Goal: Information Seeking & Learning: Compare options

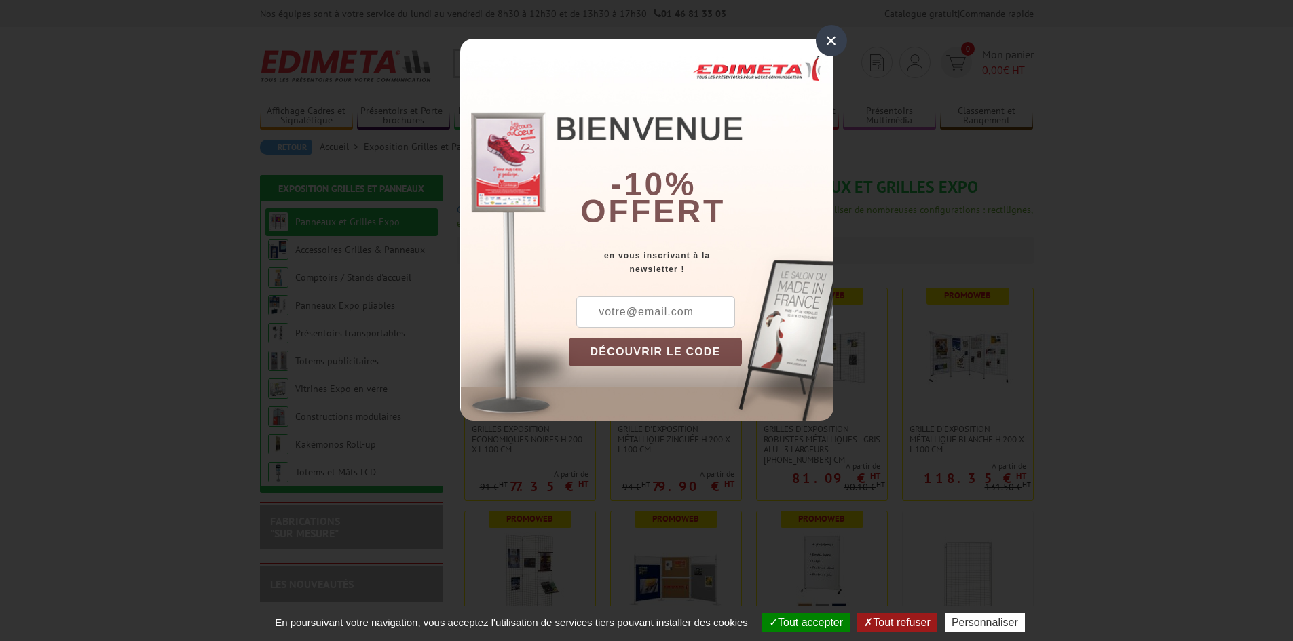
click at [842, 35] on div "×" at bounding box center [831, 40] width 31 height 31
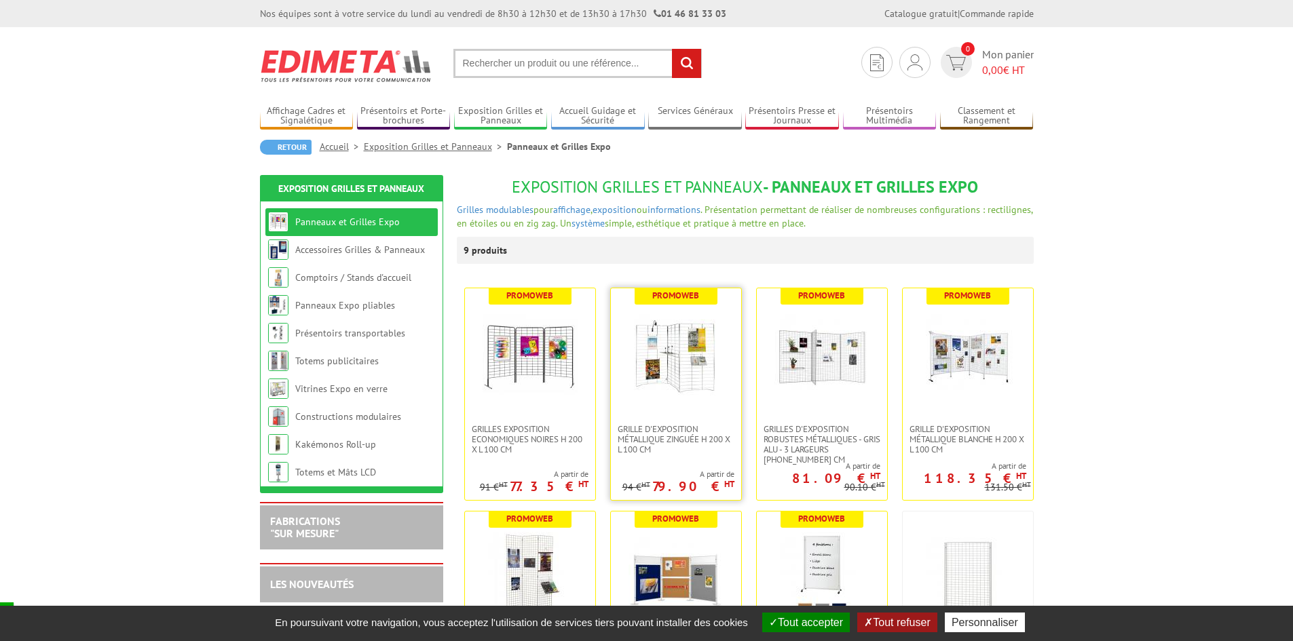
scroll to position [68, 0]
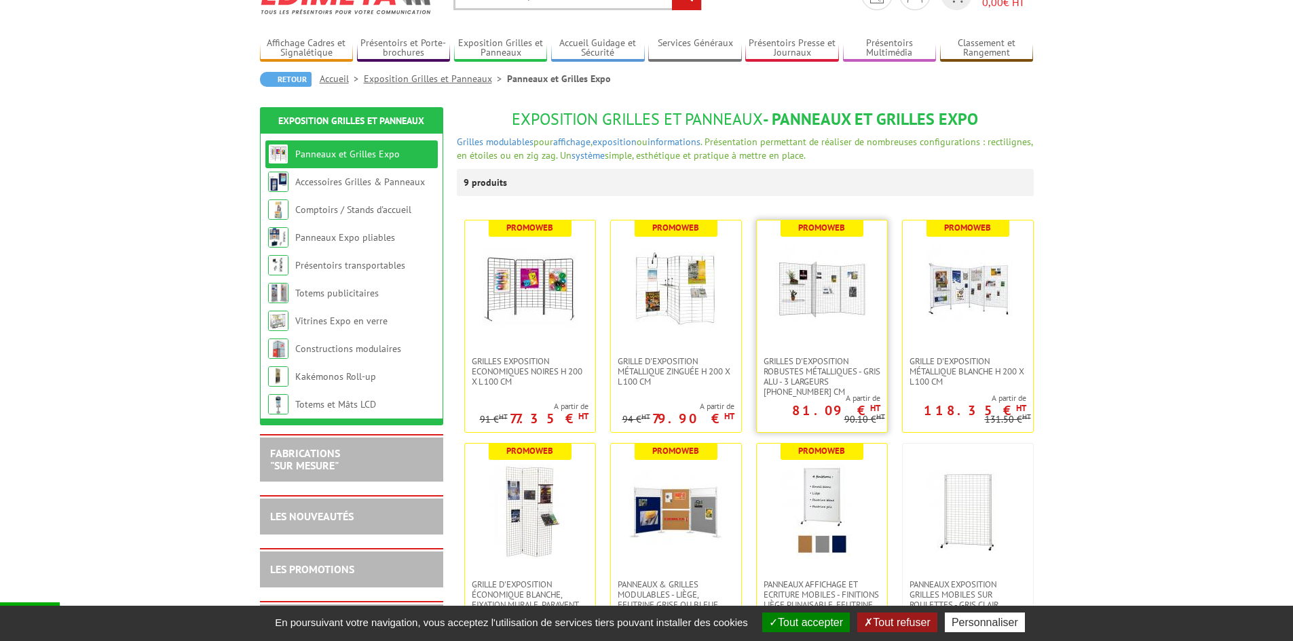
click at [789, 354] on link at bounding box center [822, 289] width 130 height 136
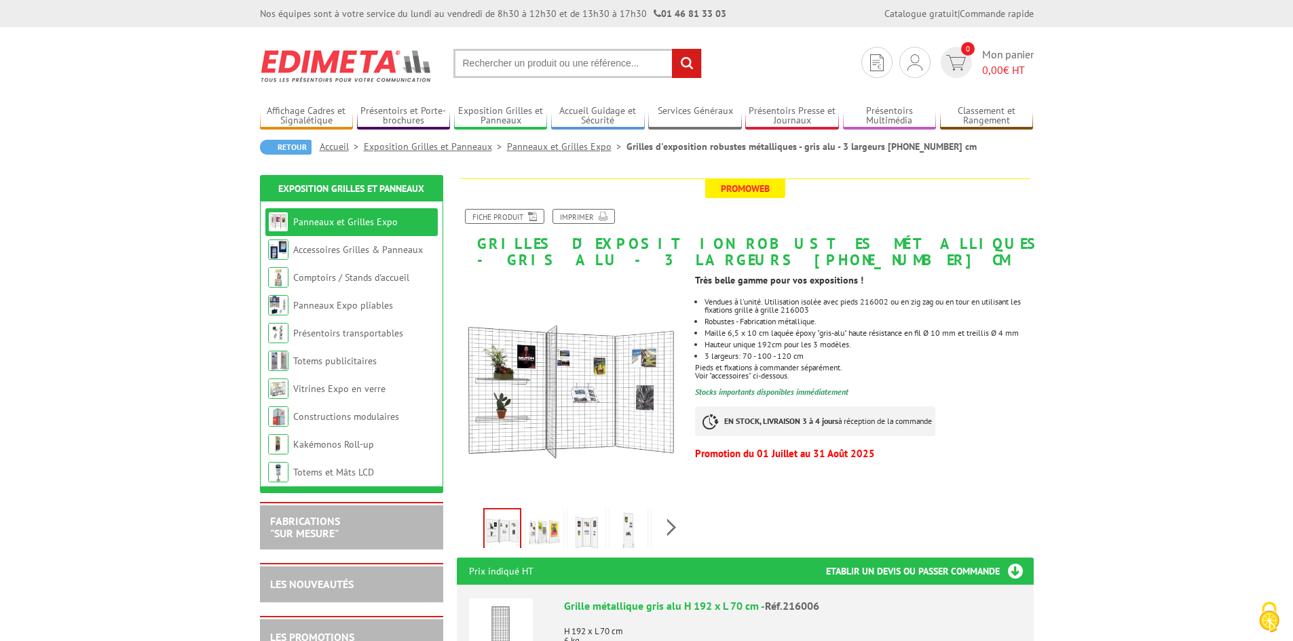
click at [552, 542] on img at bounding box center [544, 532] width 33 height 42
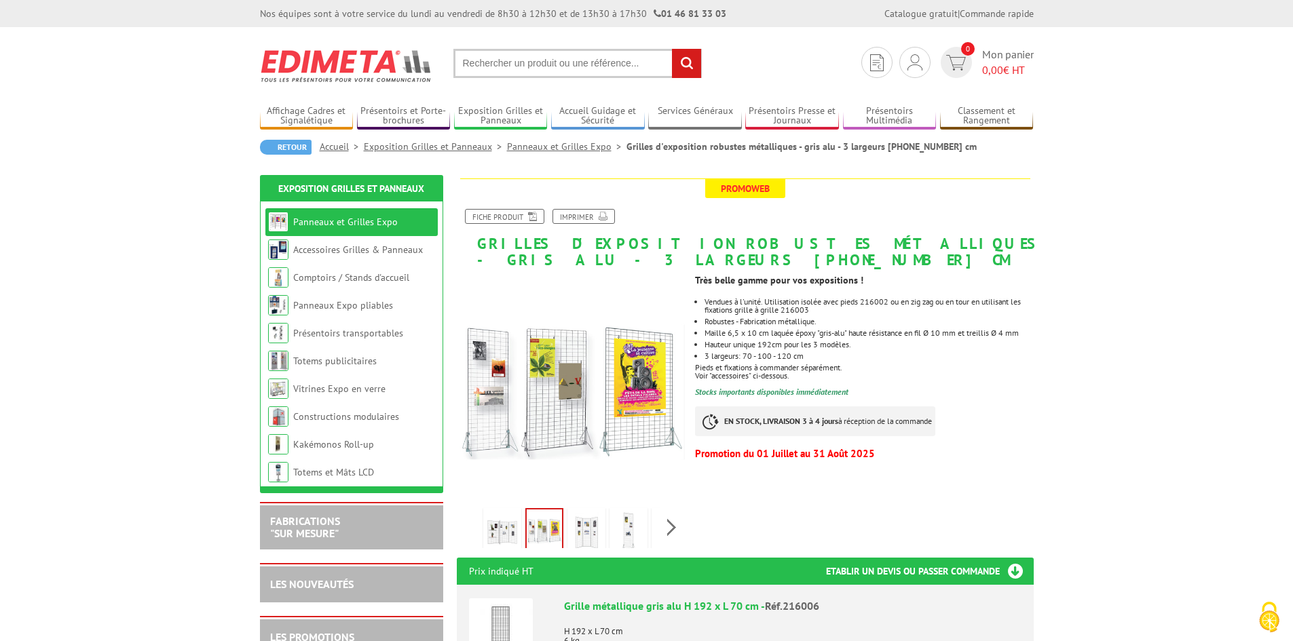
click at [581, 531] on img at bounding box center [586, 532] width 33 height 42
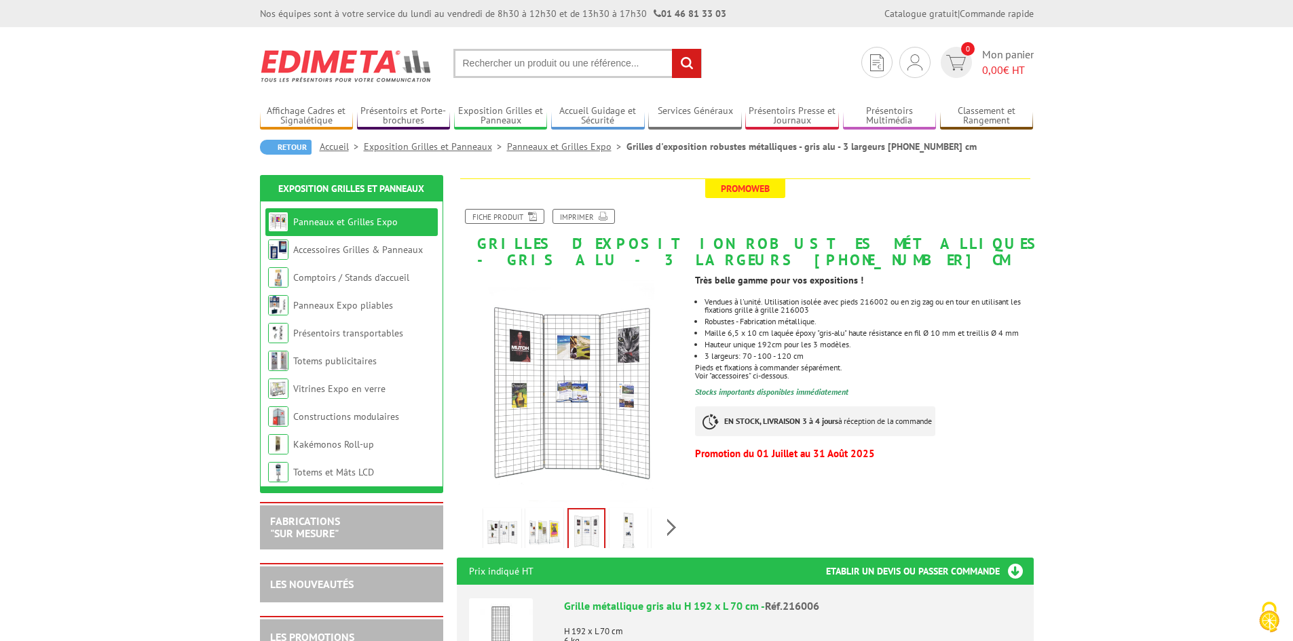
click at [621, 529] on img at bounding box center [628, 532] width 33 height 42
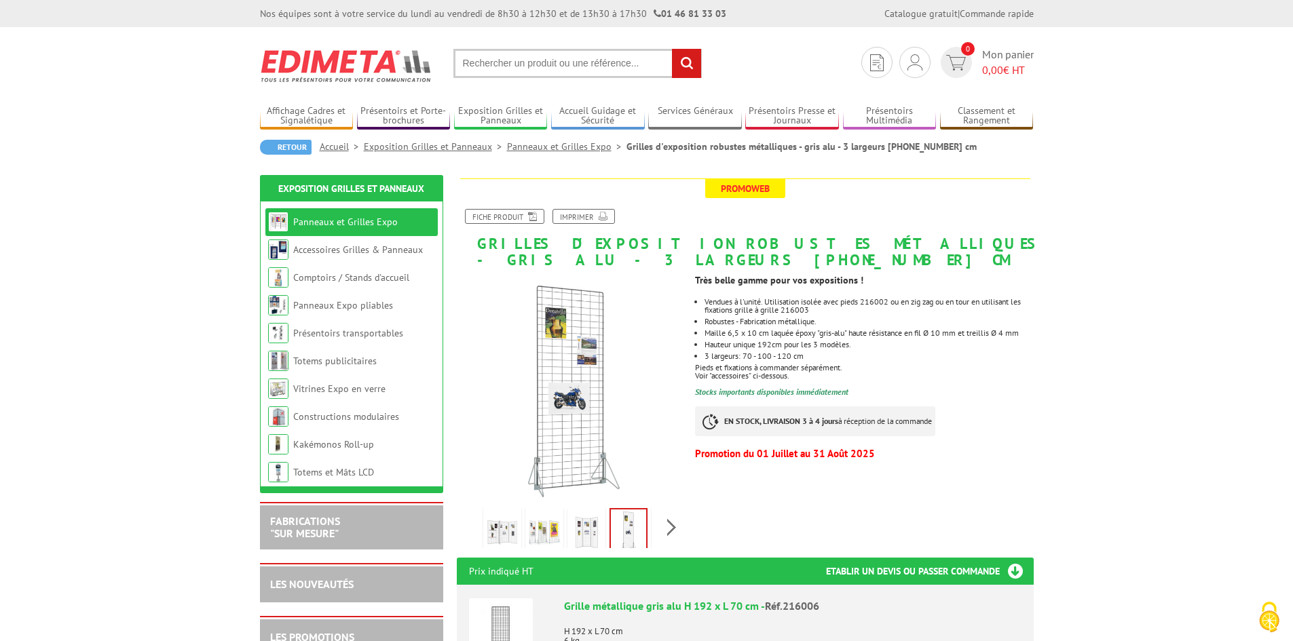
click at [541, 523] on img at bounding box center [544, 532] width 33 height 42
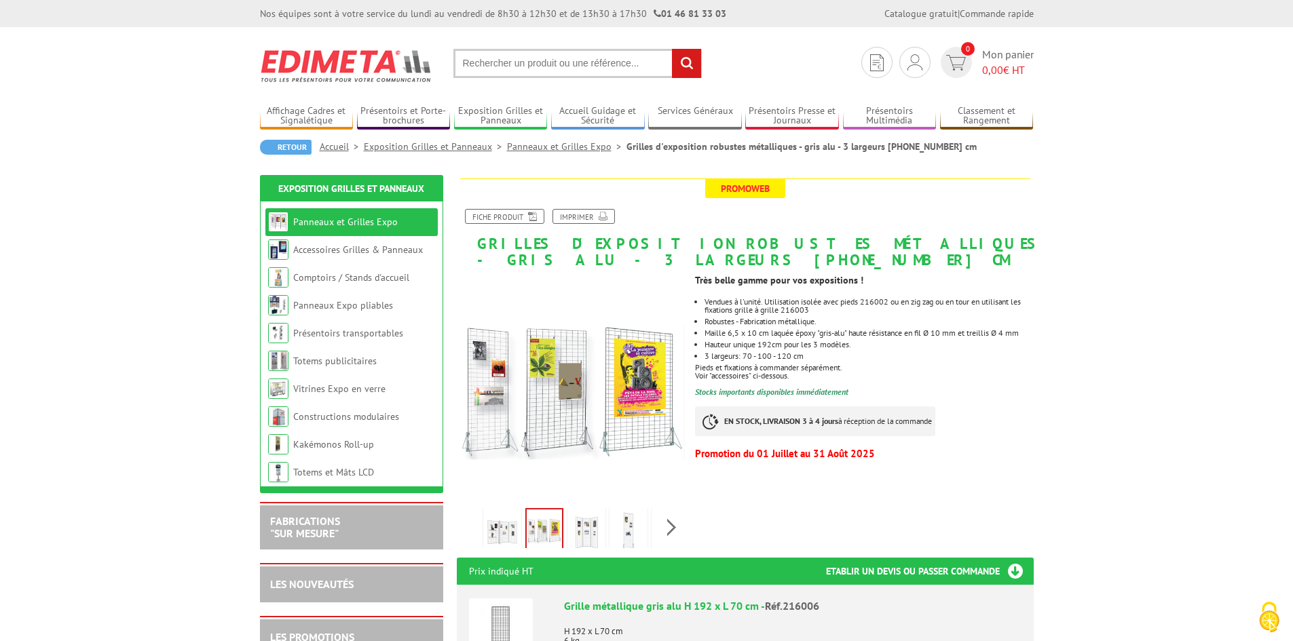
click at [501, 521] on img at bounding box center [502, 532] width 33 height 42
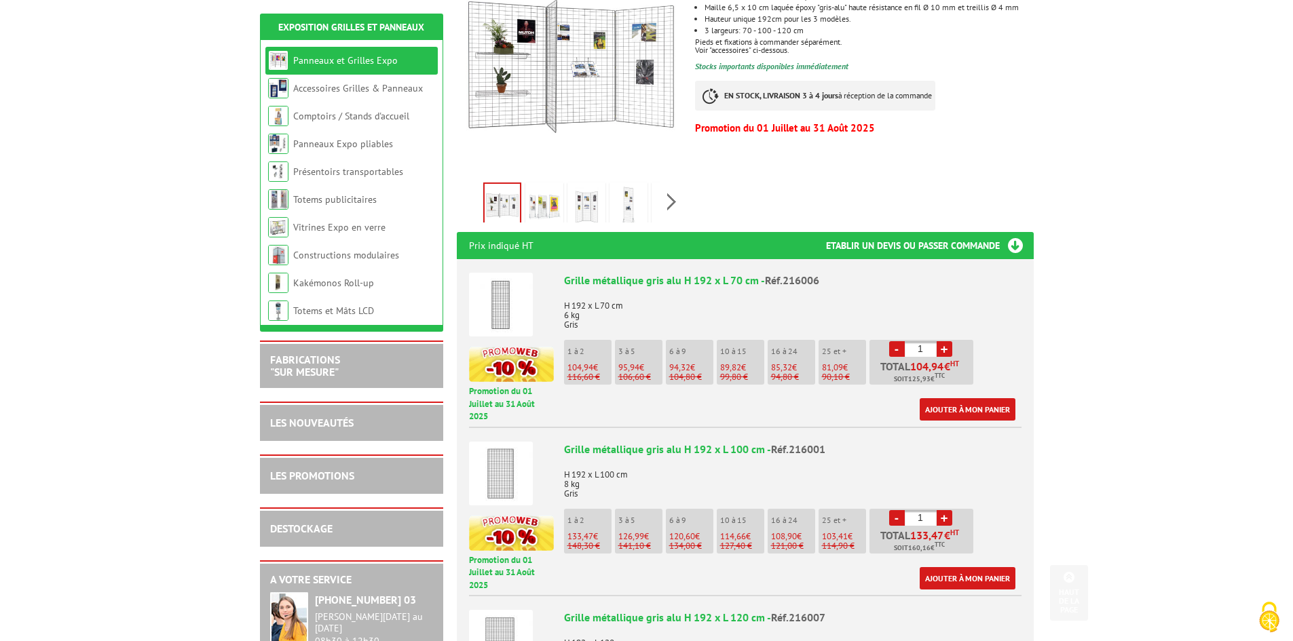
scroll to position [475, 0]
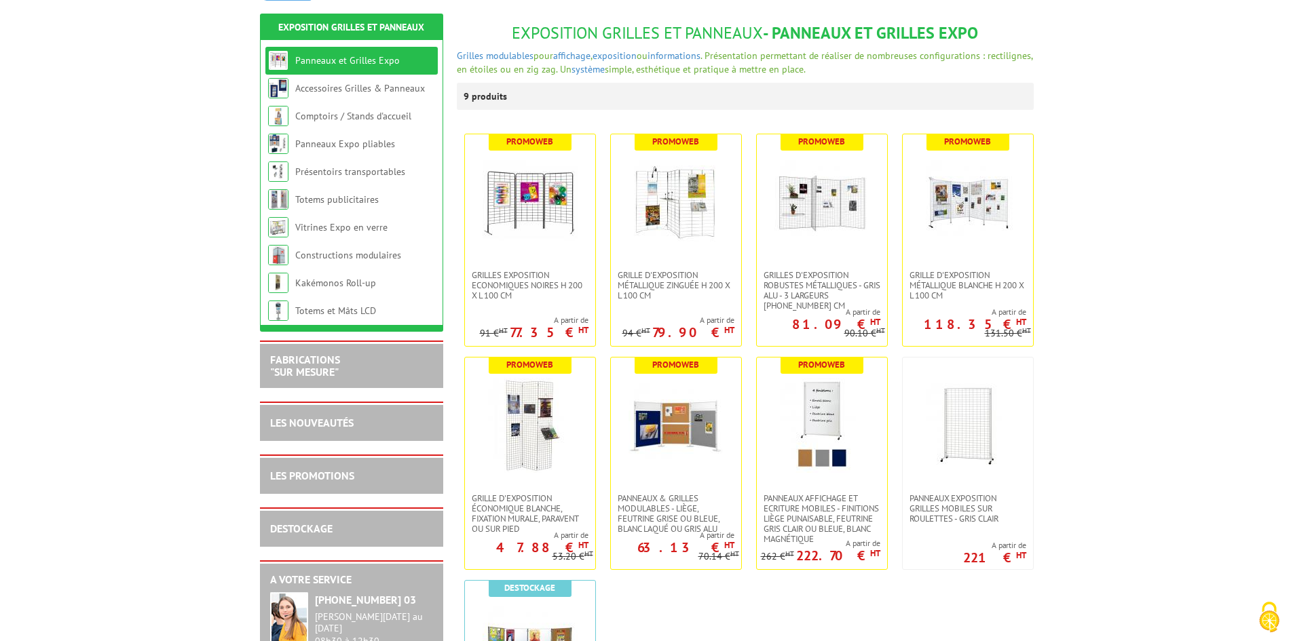
scroll to position [204, 0]
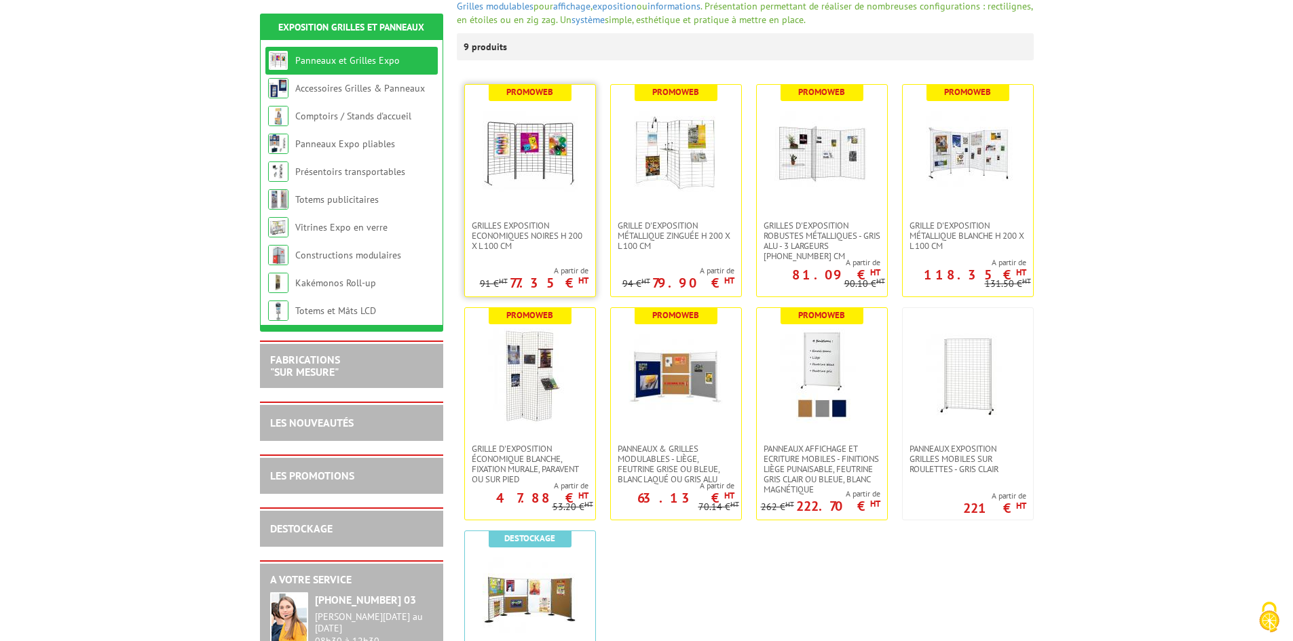
click at [515, 191] on img at bounding box center [530, 152] width 95 height 95
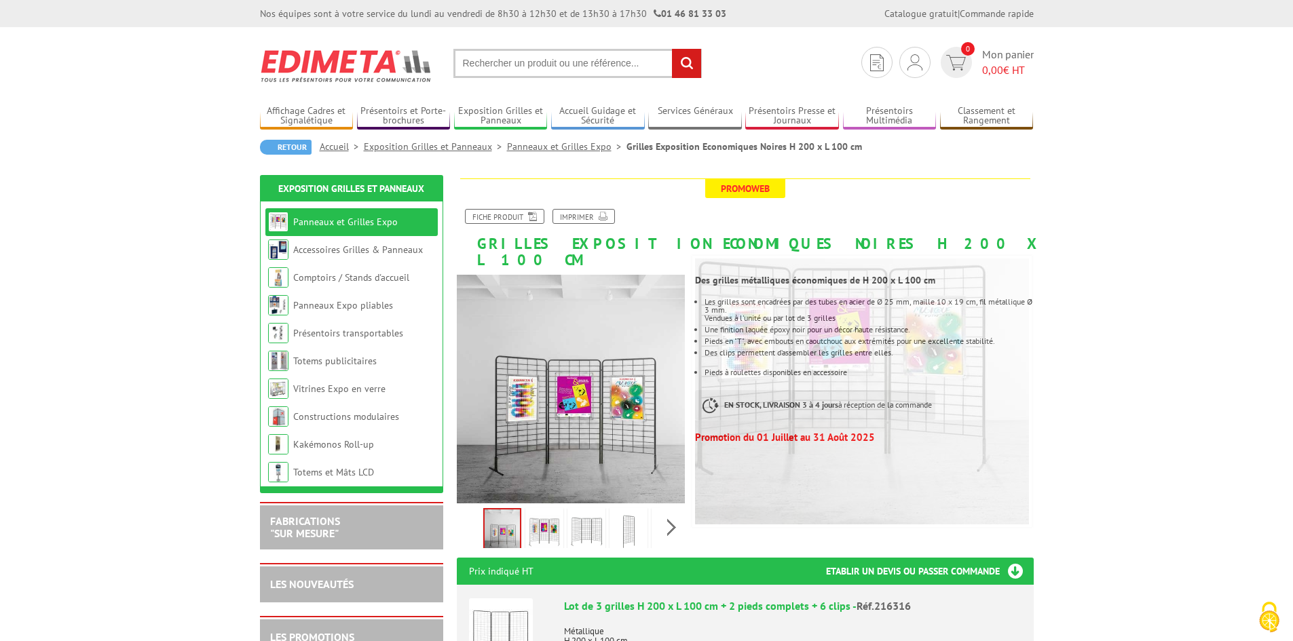
click at [548, 523] on img at bounding box center [544, 532] width 33 height 42
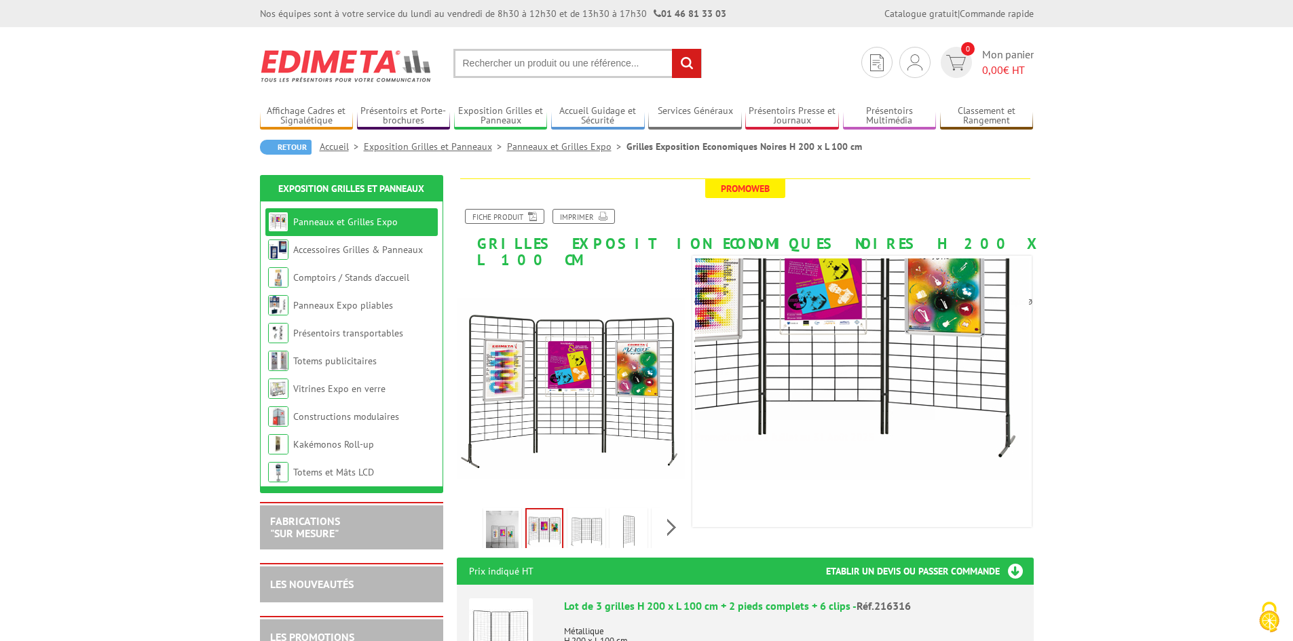
click at [571, 511] on img at bounding box center [586, 532] width 33 height 42
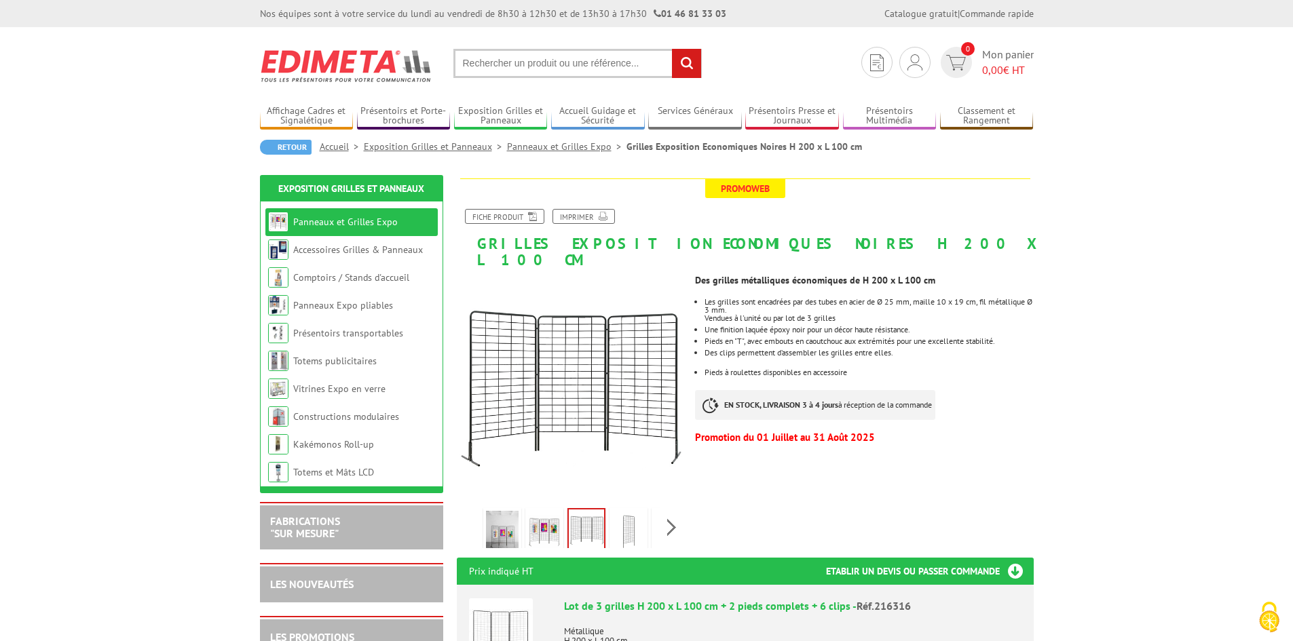
click at [630, 511] on img at bounding box center [628, 532] width 33 height 42
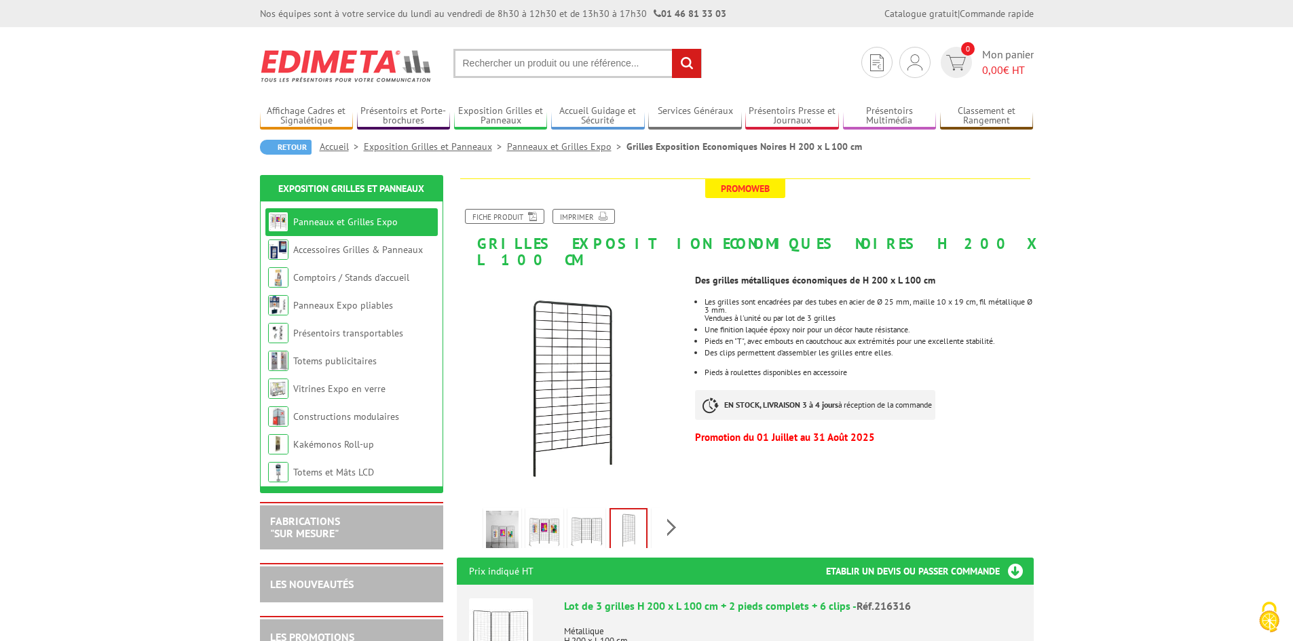
click at [604, 512] on link at bounding box center [586, 532] width 38 height 48
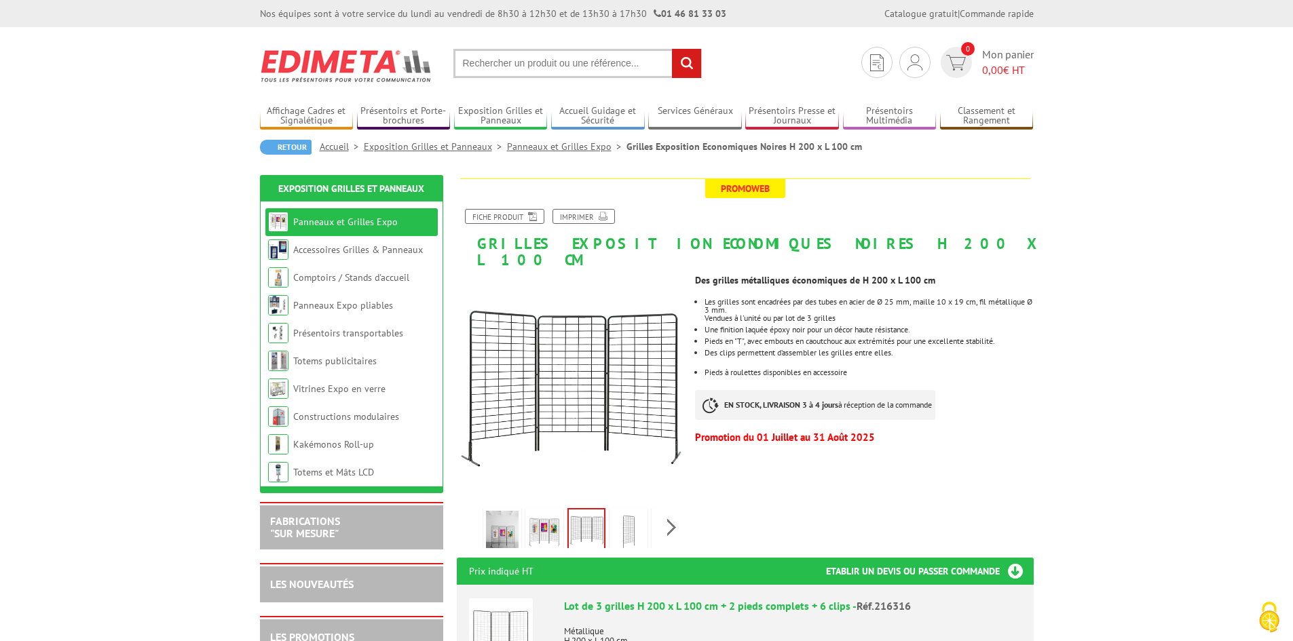
click at [557, 512] on img at bounding box center [544, 532] width 33 height 42
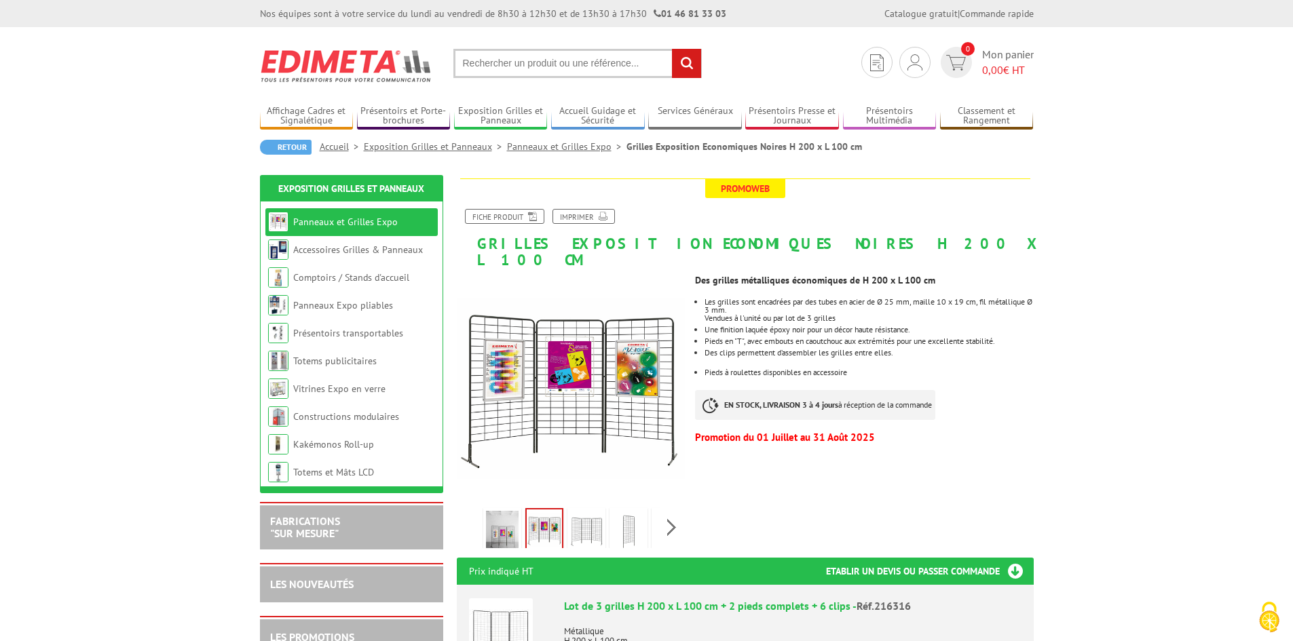
click at [509, 511] on img at bounding box center [502, 532] width 33 height 42
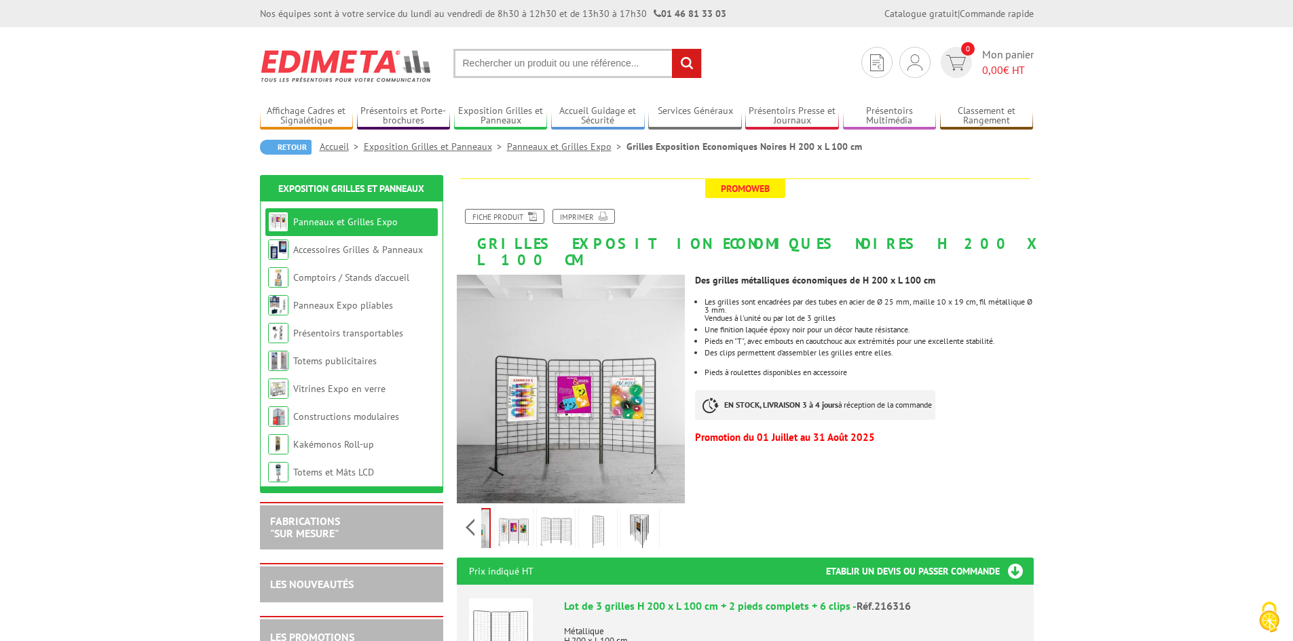
click at [675, 514] on div "Previous Next" at bounding box center [571, 528] width 229 height 48
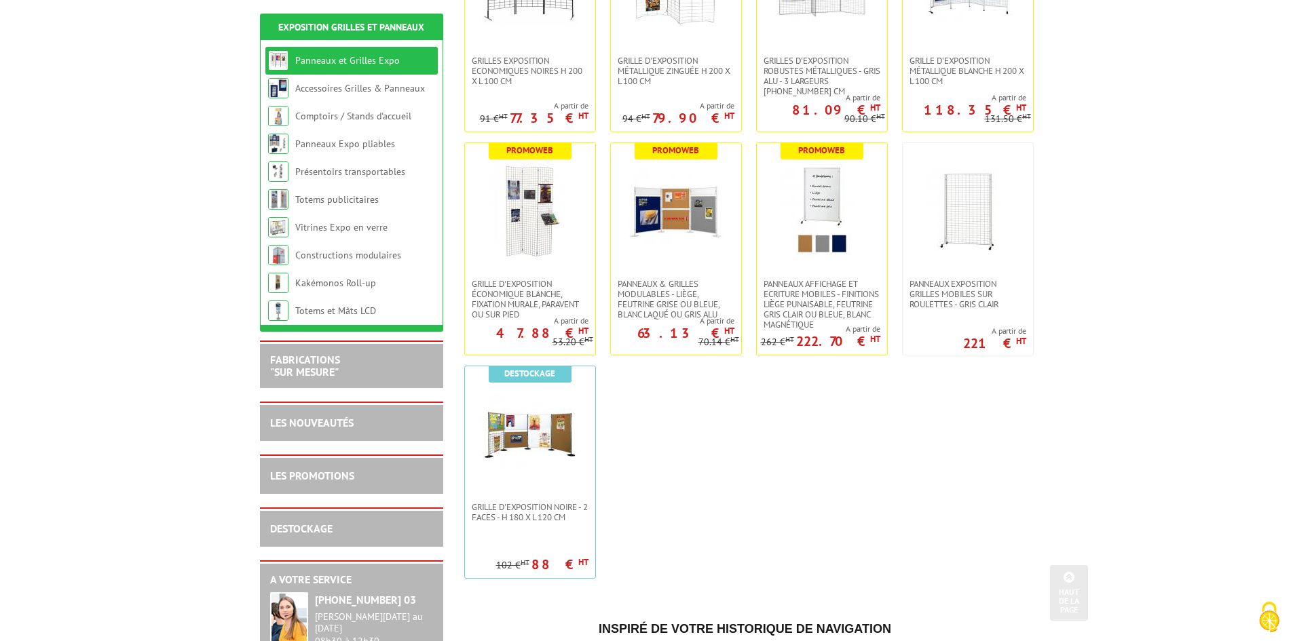
scroll to position [407, 0]
